Goal: Find specific page/section: Find specific page/section

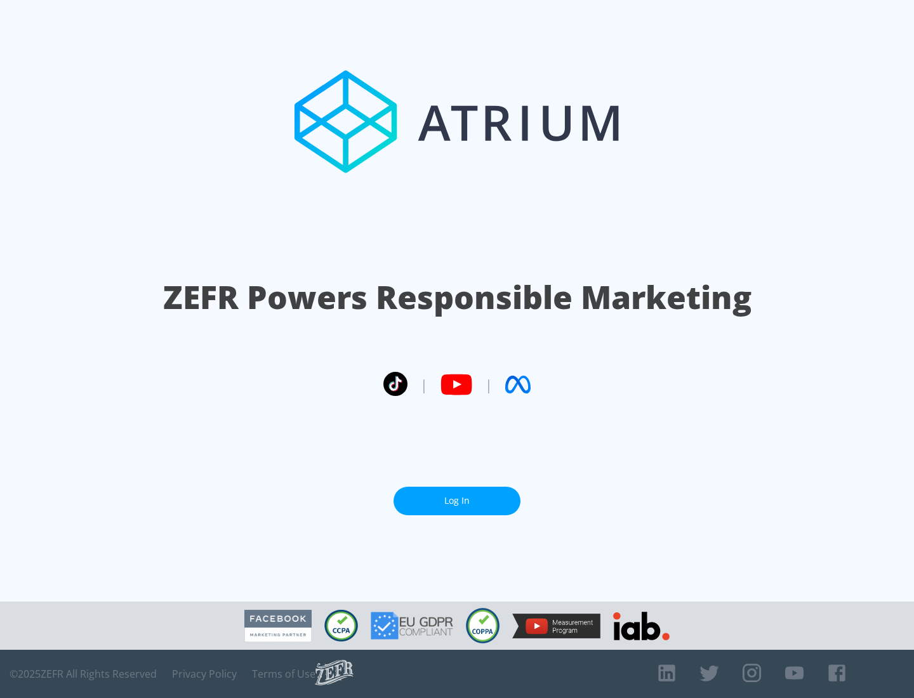
click at [457, 501] on link "Log In" at bounding box center [456, 501] width 127 height 29
